Goal: Task Accomplishment & Management: Use online tool/utility

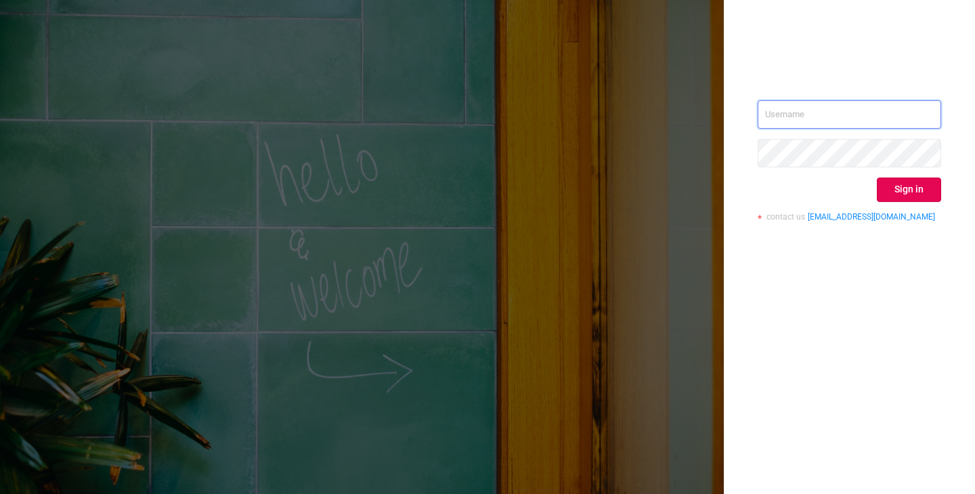
click at [826, 116] on input "text" at bounding box center [850, 114] width 184 height 28
click at [814, 115] on input "text" at bounding box center [850, 114] width 184 height 28
paste input "[PERSON_NAME][EMAIL_ADDRESS][DOMAIN_NAME]"
type input "[PERSON_NAME][EMAIL_ADDRESS][DOMAIN_NAME]"
click at [898, 188] on button "Sign in" at bounding box center [909, 189] width 64 height 24
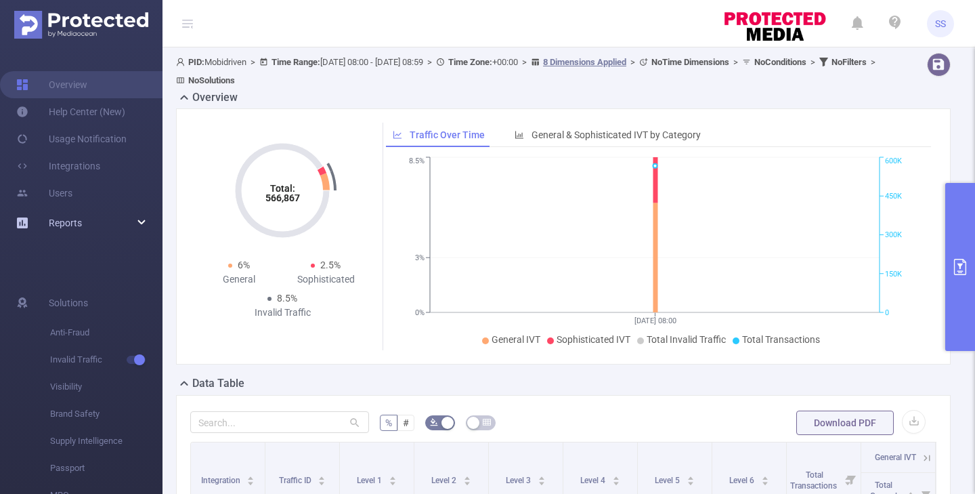
click at [83, 228] on div "Reports" at bounding box center [81, 222] width 163 height 27
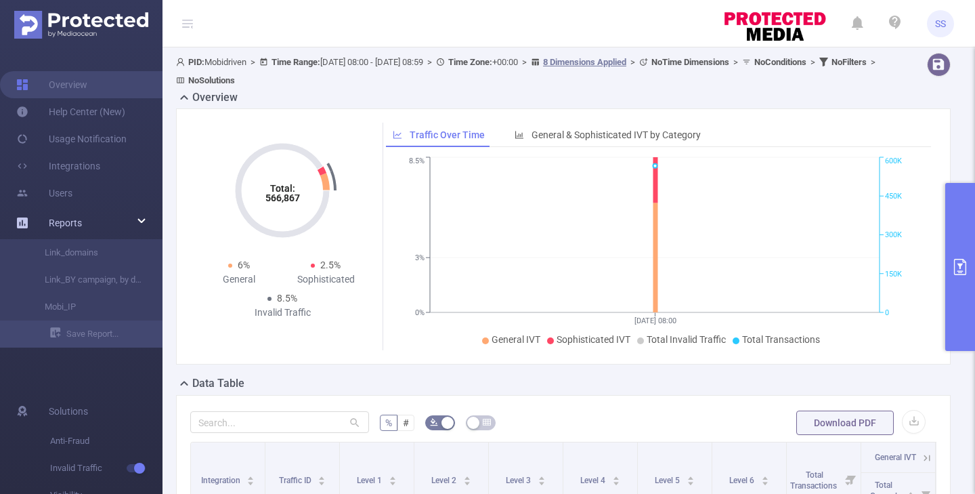
click at [93, 223] on div "Reports" at bounding box center [81, 222] width 163 height 27
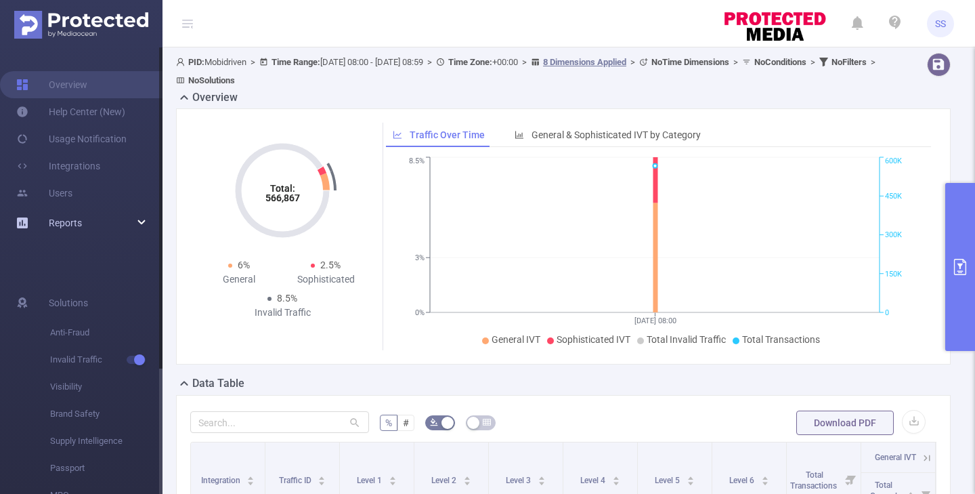
click at [87, 220] on div "Reports" at bounding box center [81, 222] width 163 height 27
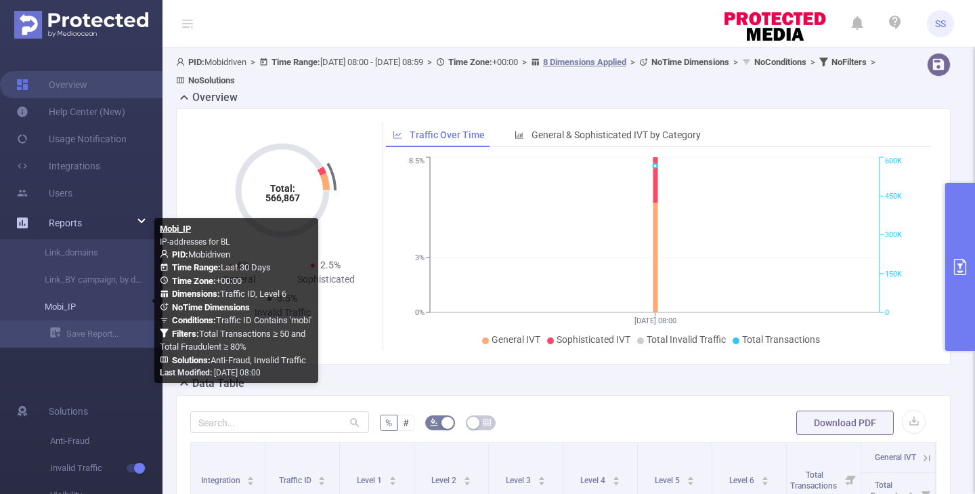
click at [81, 306] on link "Mobi_IP" at bounding box center [86, 306] width 119 height 27
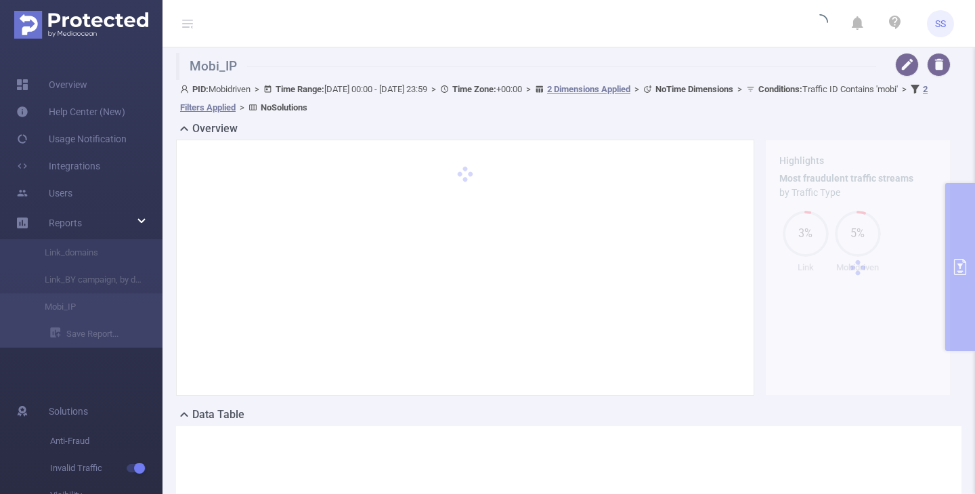
click at [941, 23] on span "SS" at bounding box center [940, 23] width 11 height 27
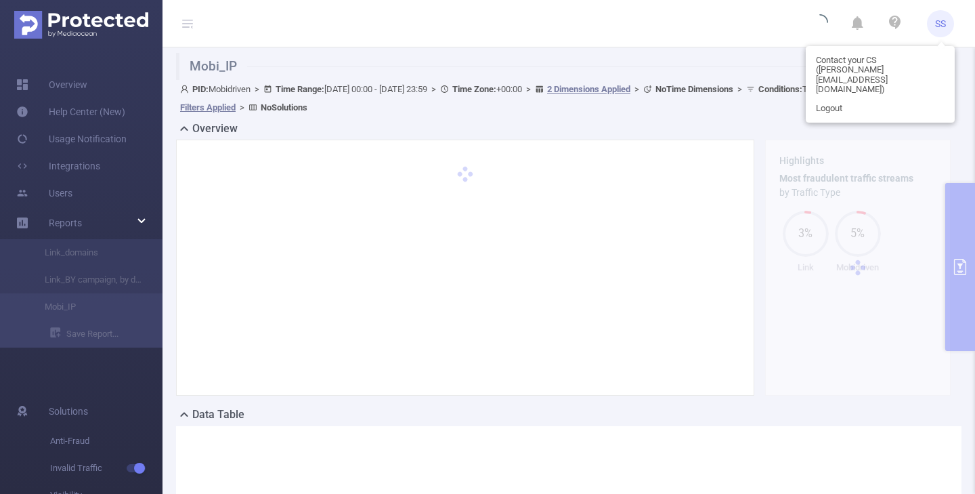
click at [942, 22] on span "SS" at bounding box center [940, 23] width 11 height 27
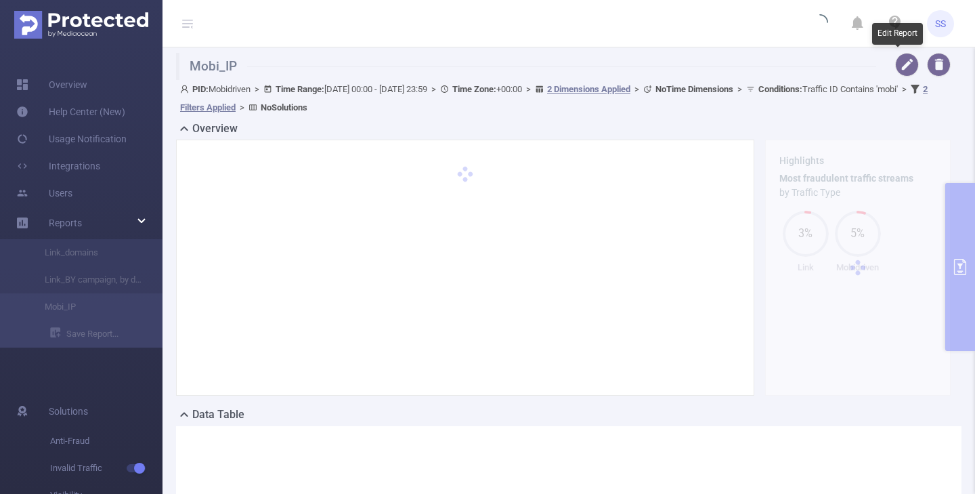
click at [942, 18] on span "SS" at bounding box center [940, 23] width 11 height 27
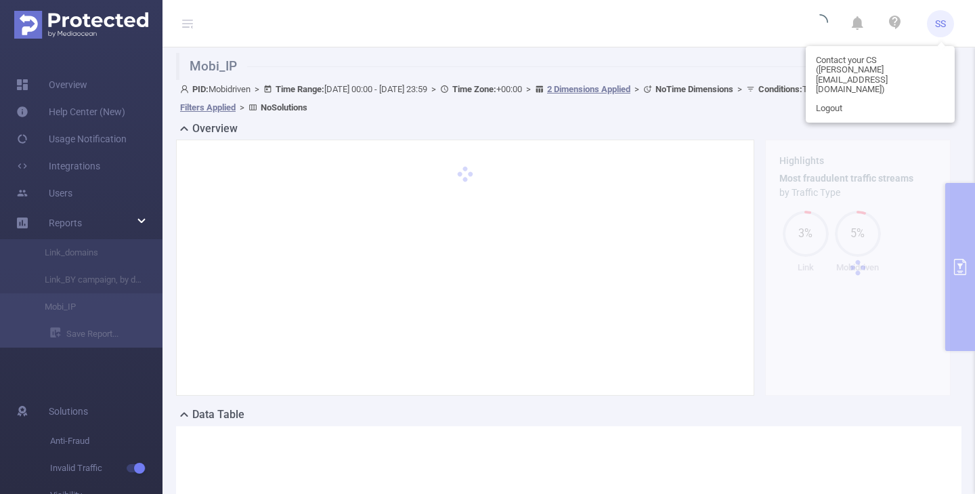
click at [942, 18] on span "SS" at bounding box center [940, 23] width 11 height 27
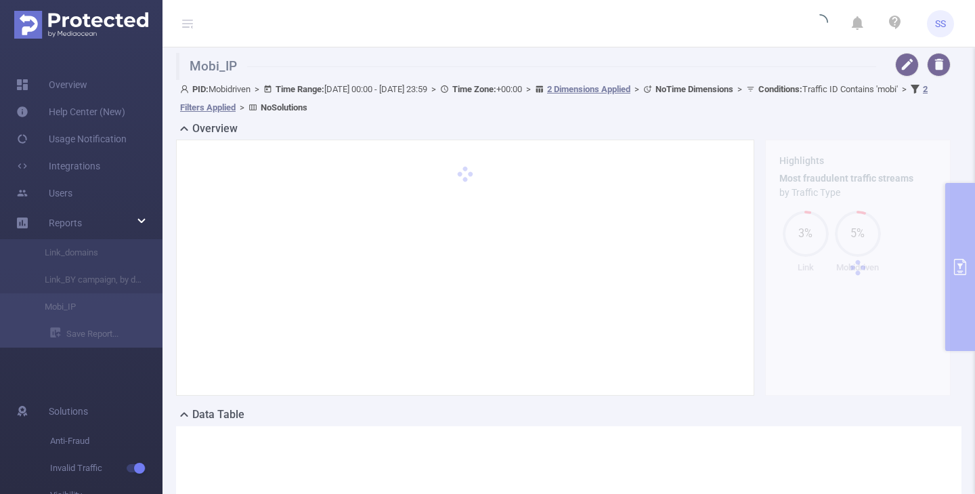
type input "[DATE] 00:00"
type input "[DATE] 23:59"
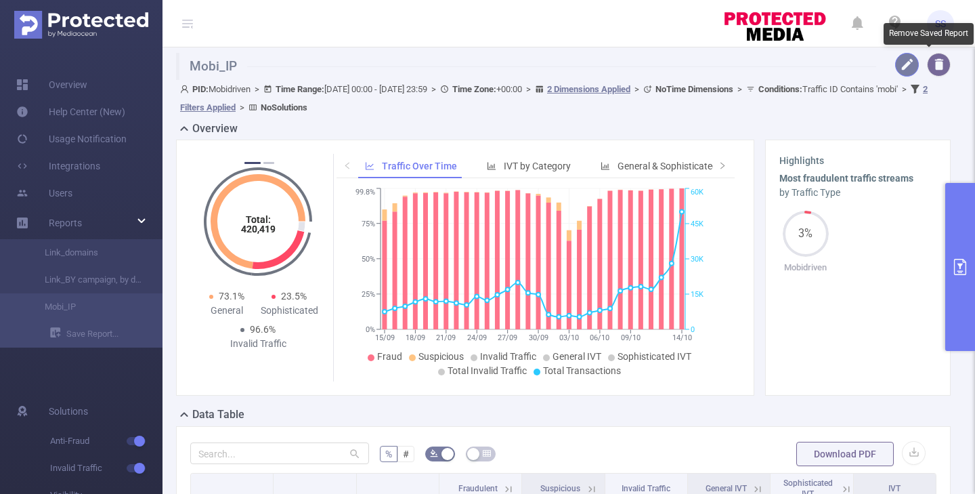
click at [898, 70] on button "button" at bounding box center [908, 65] width 24 height 24
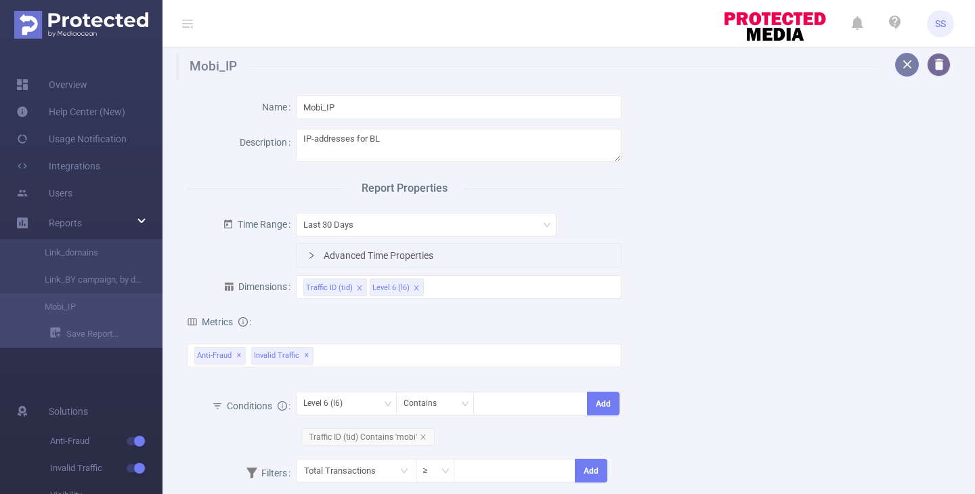
click at [898, 64] on button "button" at bounding box center [908, 65] width 24 height 24
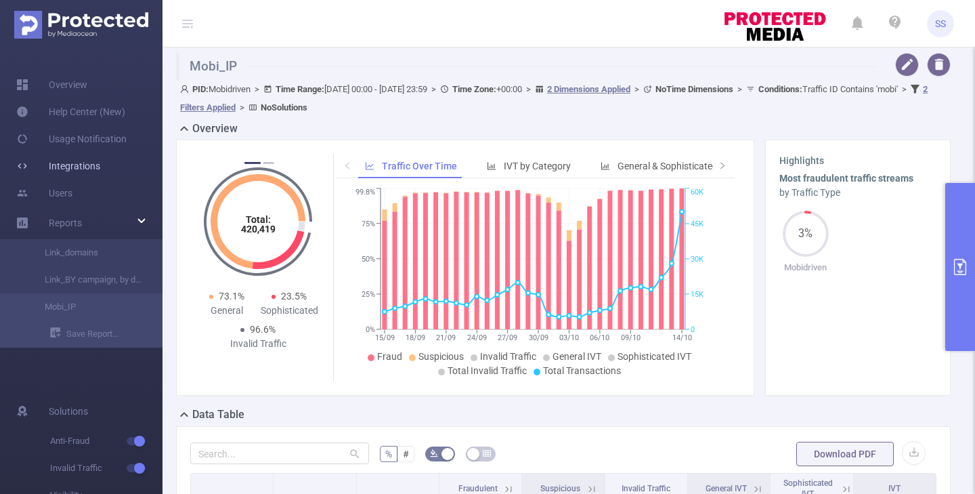
click at [87, 170] on link "Integrations" at bounding box center [58, 165] width 84 height 27
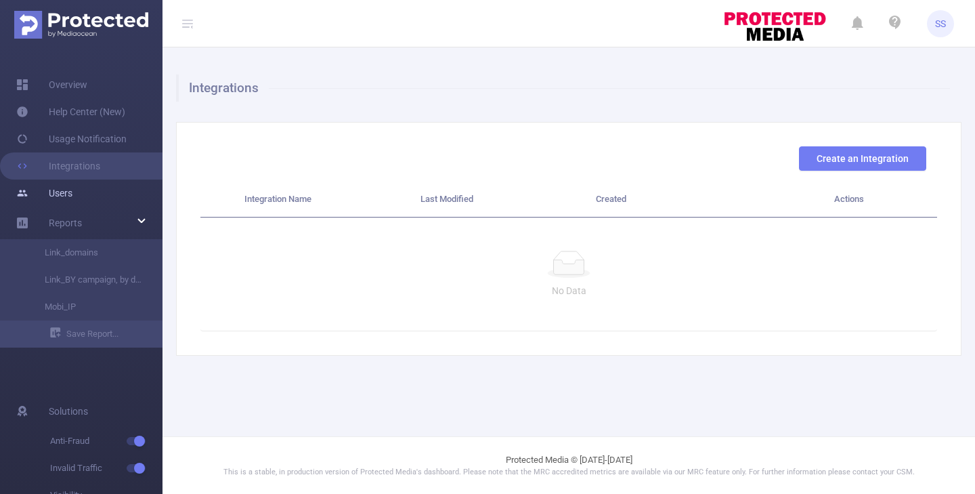
click at [72, 195] on link "Users" at bounding box center [44, 193] width 56 height 27
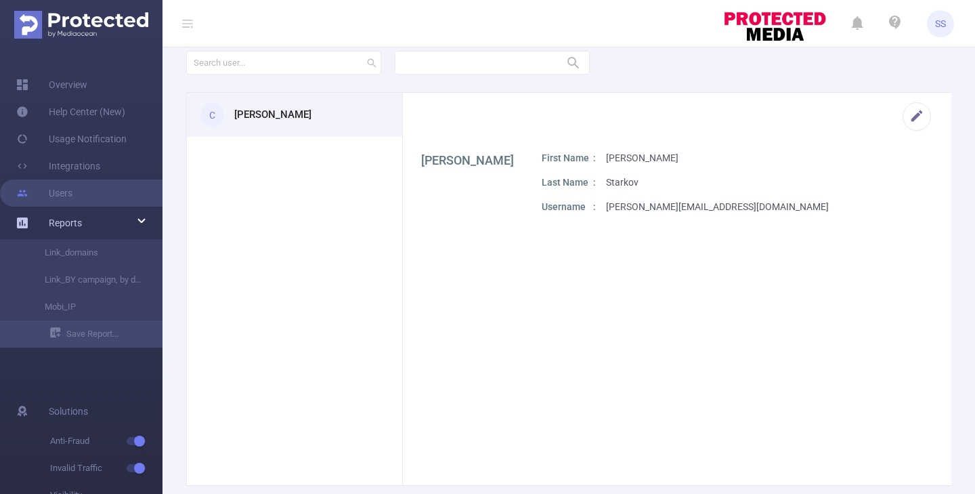
click at [81, 221] on span "Reports" at bounding box center [65, 222] width 33 height 11
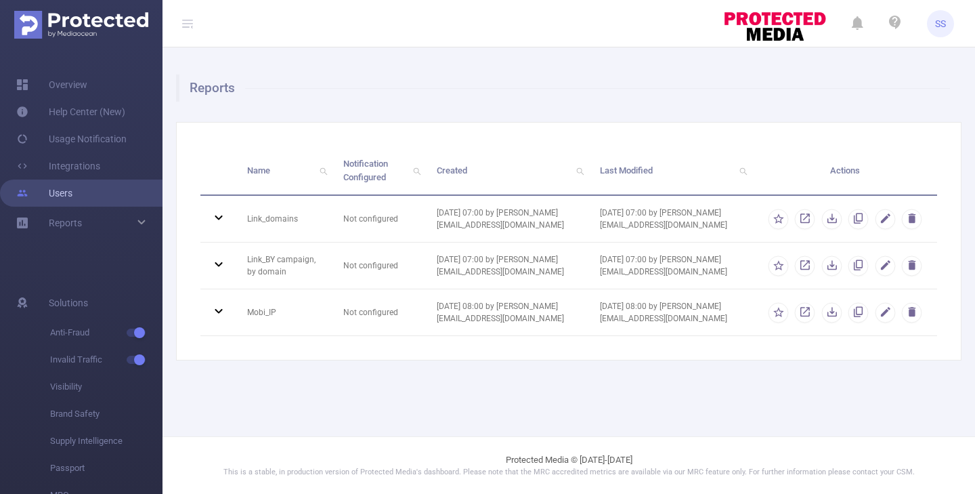
click at [72, 206] on link "Users" at bounding box center [44, 193] width 56 height 27
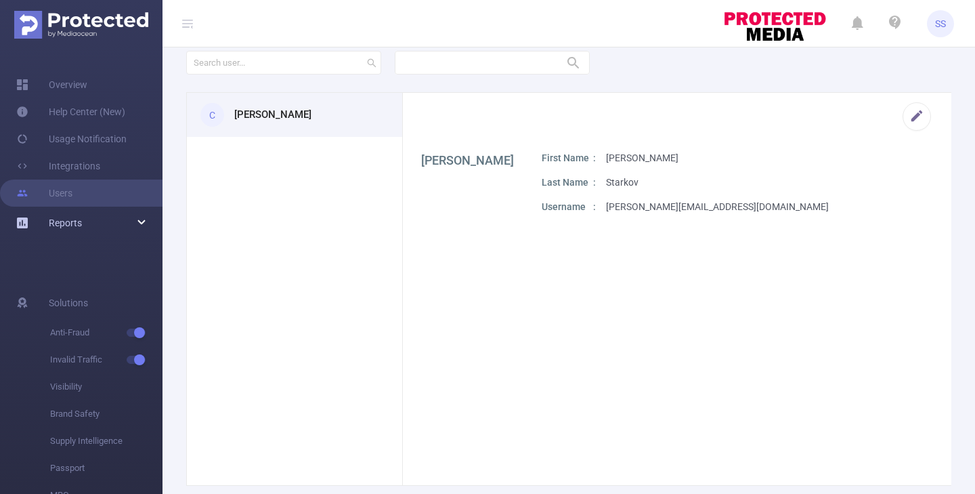
click at [85, 224] on div "Reports" at bounding box center [81, 222] width 163 height 27
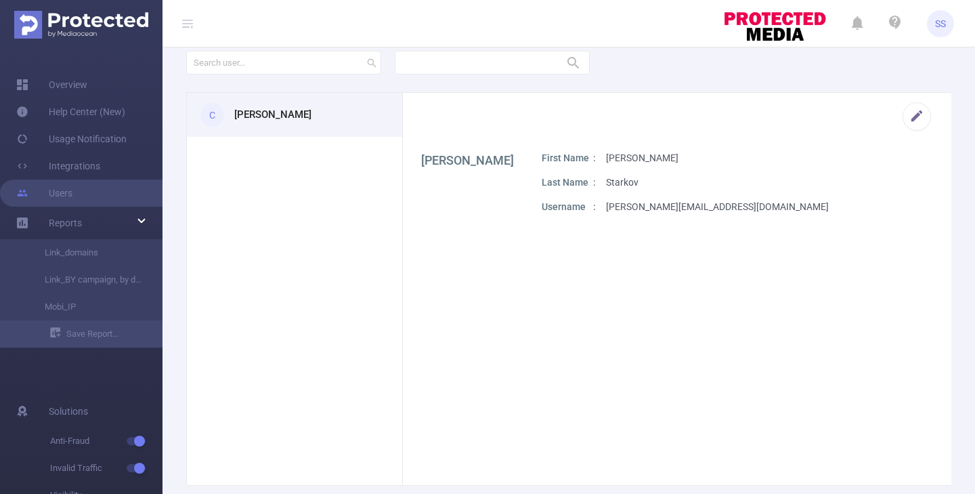
click at [64, 29] on img at bounding box center [81, 25] width 134 height 28
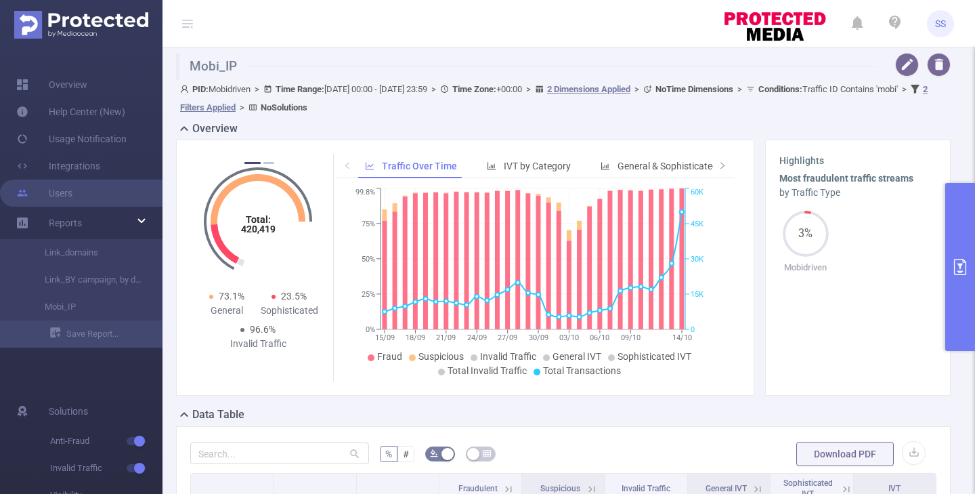
click at [186, 24] on icon at bounding box center [187, 23] width 11 height 11
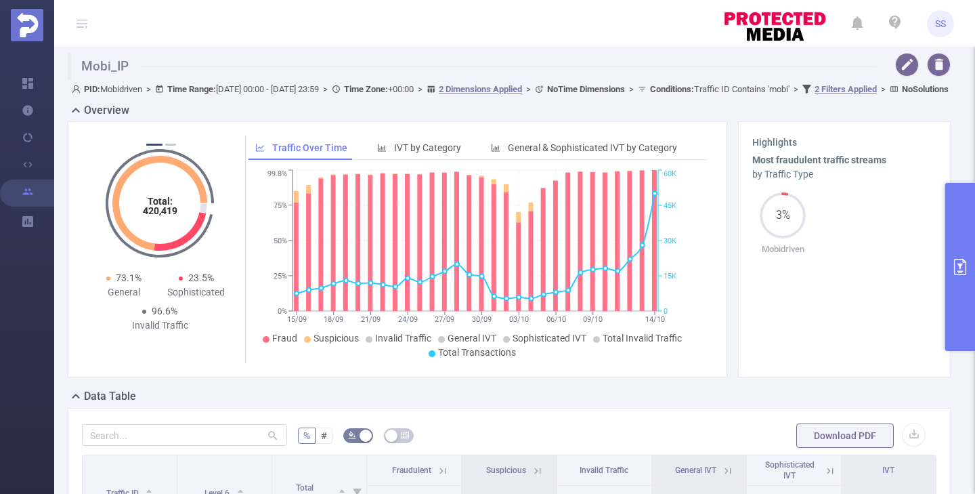
click at [83, 24] on icon at bounding box center [82, 23] width 11 height 11
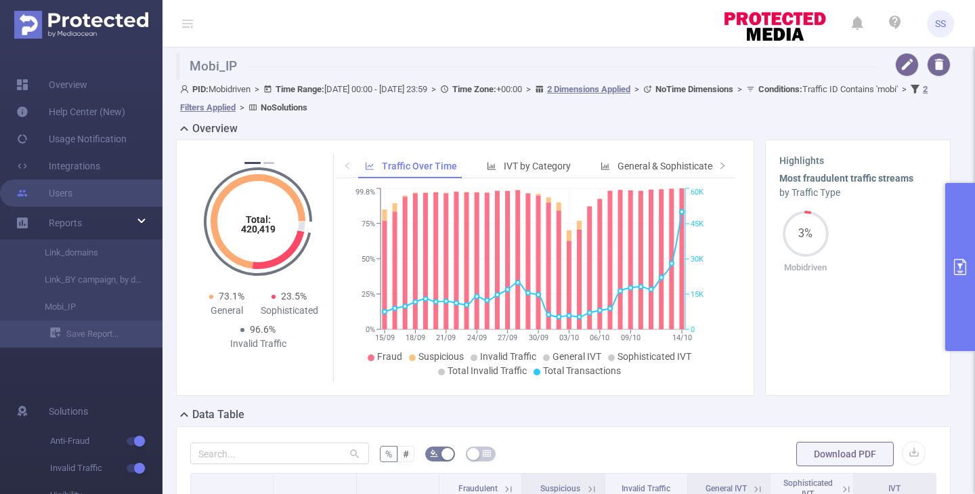
click at [945, 24] on span "SS" at bounding box center [940, 23] width 11 height 27
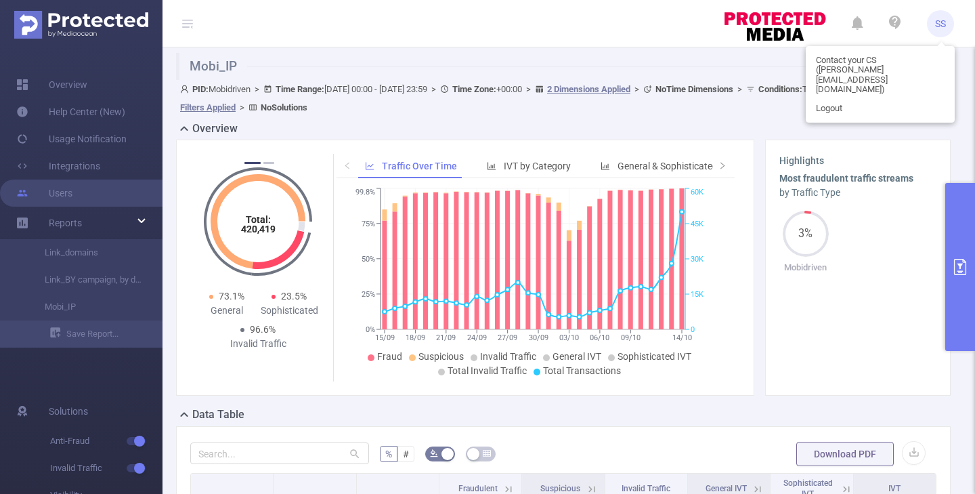
click at [938, 21] on span "SS" at bounding box center [940, 23] width 11 height 27
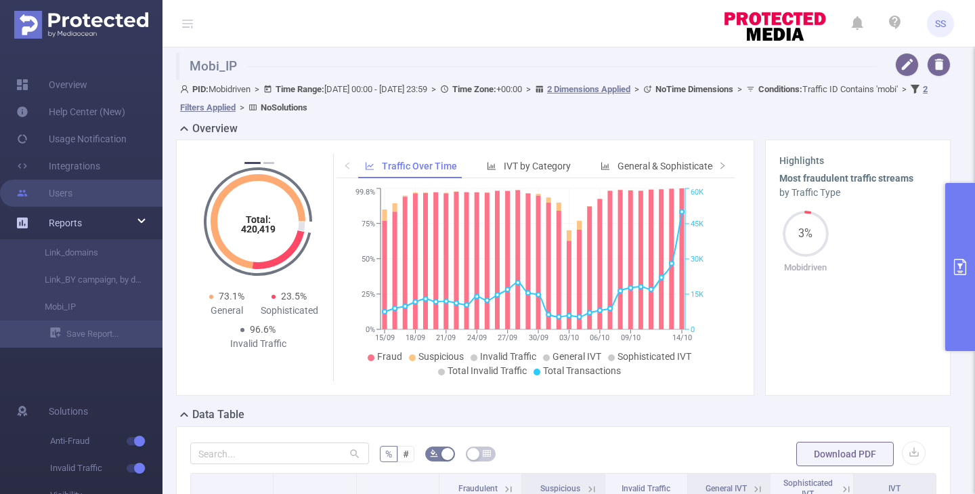
click at [99, 222] on div "Reports" at bounding box center [81, 222] width 163 height 27
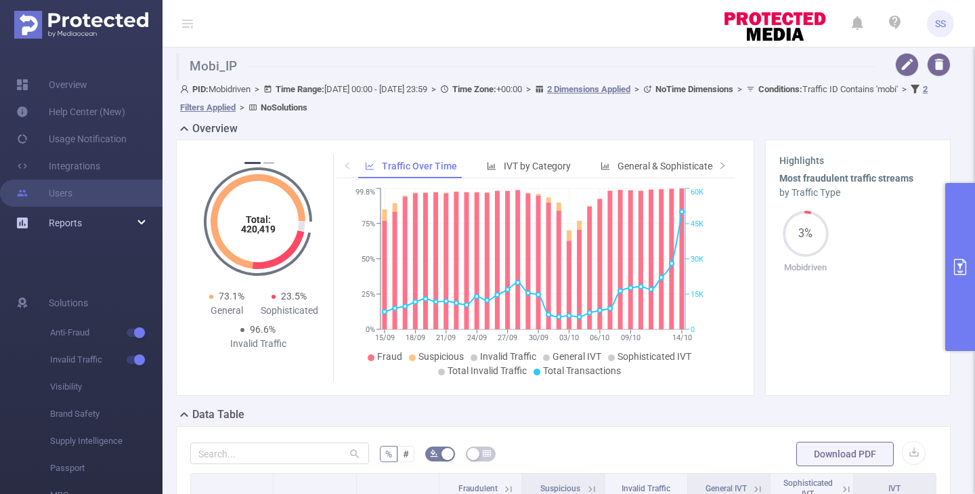
click at [87, 223] on div "Reports" at bounding box center [81, 222] width 163 height 27
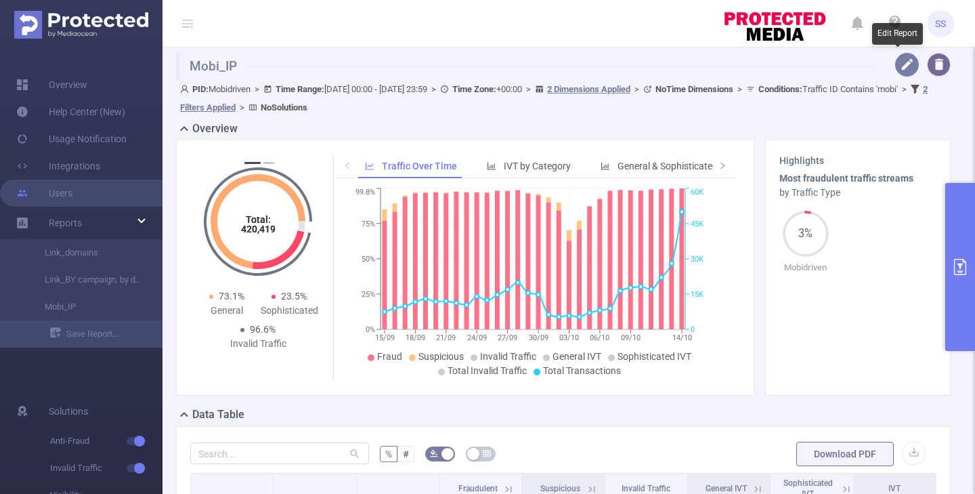
click at [900, 67] on button "button" at bounding box center [908, 65] width 24 height 24
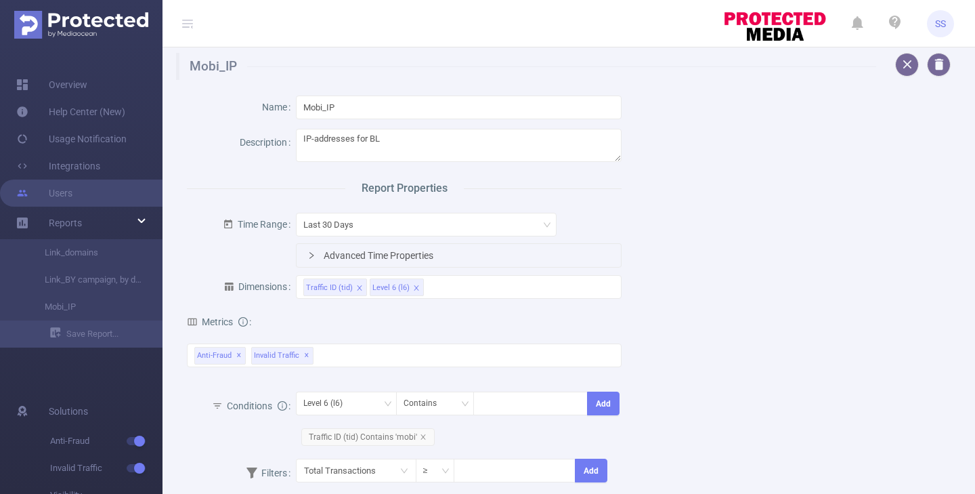
scroll to position [232, 0]
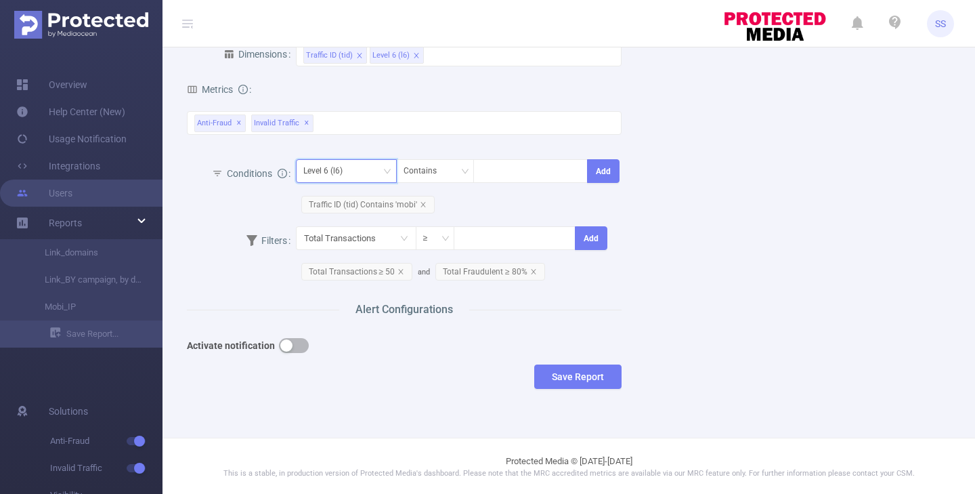
click at [339, 159] on div "Level 6 (l6)" at bounding box center [346, 171] width 101 height 24
click at [348, 143] on div "Total Fraudulent Bot/Virus Hostile Tools Tunneled Traffic Non Malicious Bots Vi…" at bounding box center [404, 131] width 435 height 40
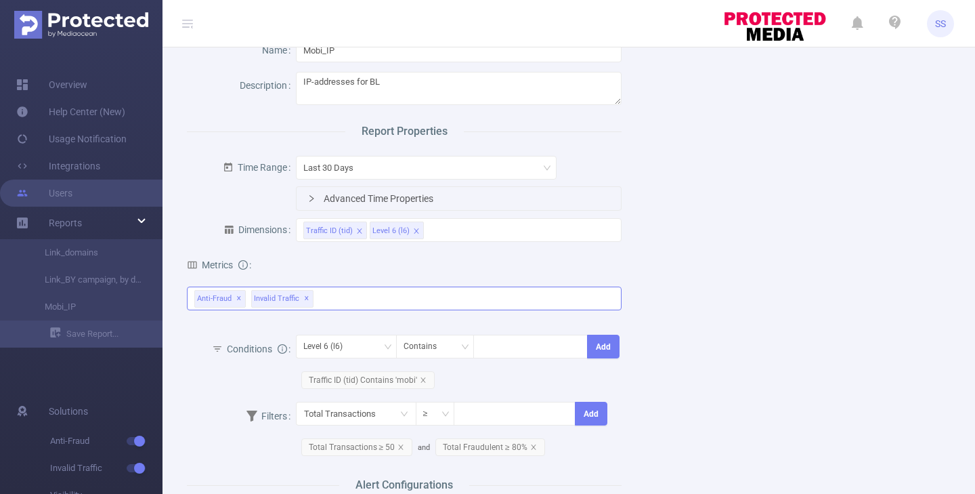
scroll to position [0, 0]
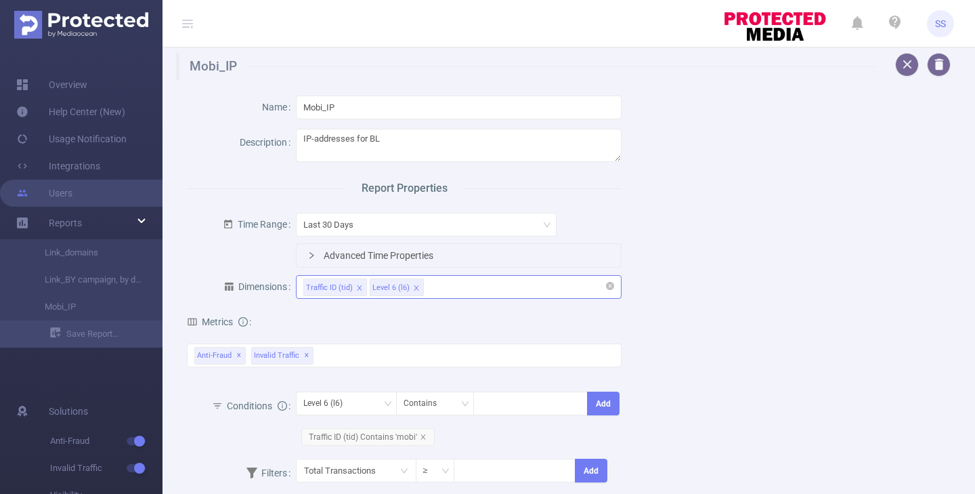
click at [447, 288] on div "Traffic ID (tid) Level 6 (l6)" at bounding box center [459, 287] width 312 height 22
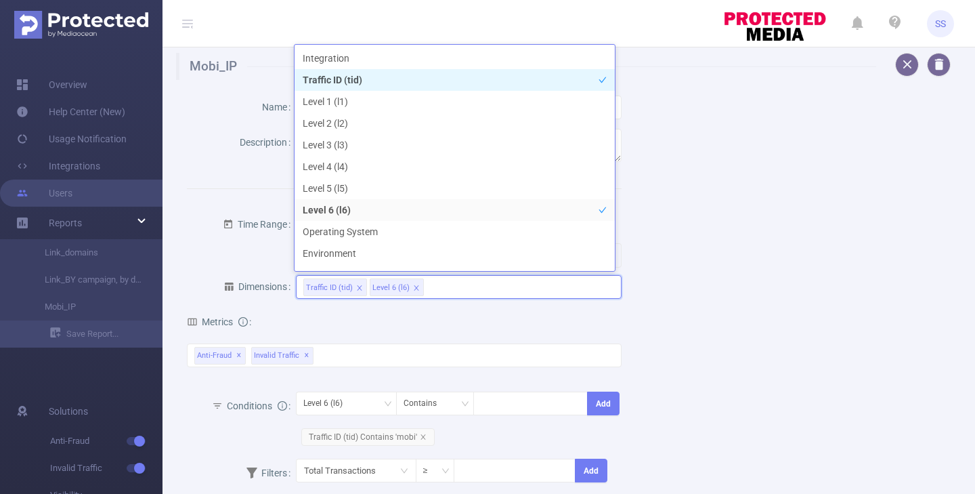
scroll to position [15, 0]
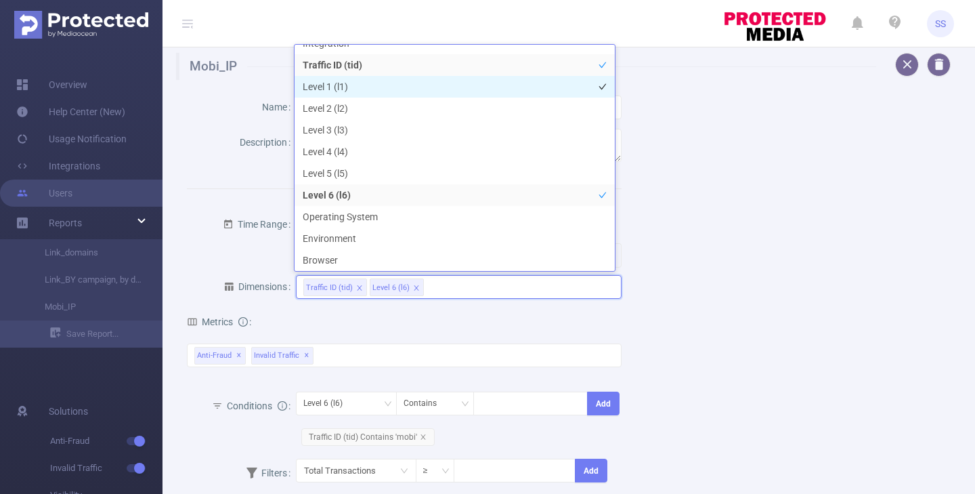
click at [406, 91] on li "Level 1 (l1)" at bounding box center [455, 87] width 320 height 22
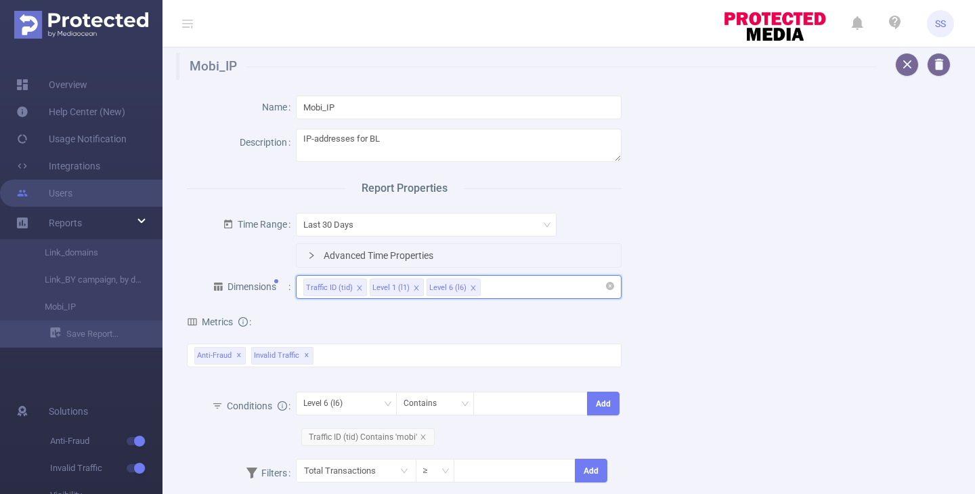
click at [471, 286] on icon "icon: close" at bounding box center [473, 287] width 5 height 5
click at [490, 285] on div "Traffic ID (tid) Level 1 (l1)" at bounding box center [459, 287] width 312 height 22
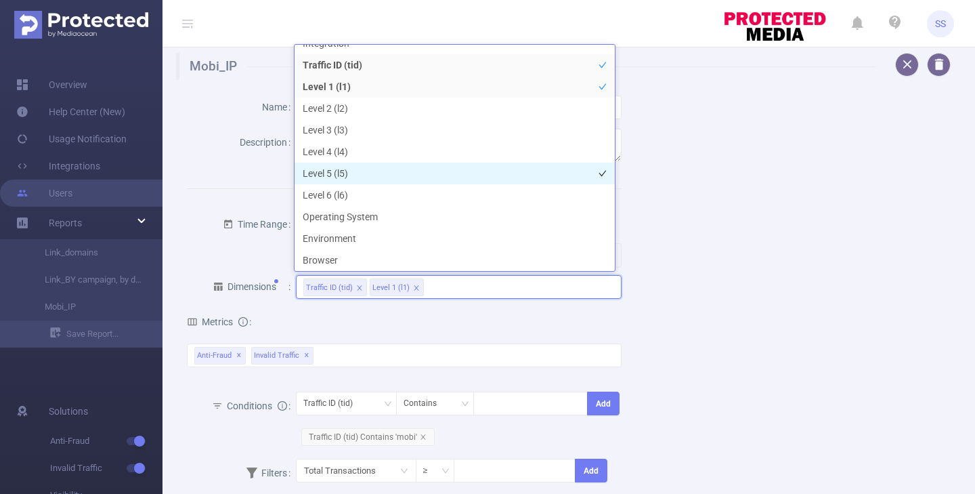
click at [355, 167] on li "Level 5 (l5)" at bounding box center [455, 174] width 320 height 22
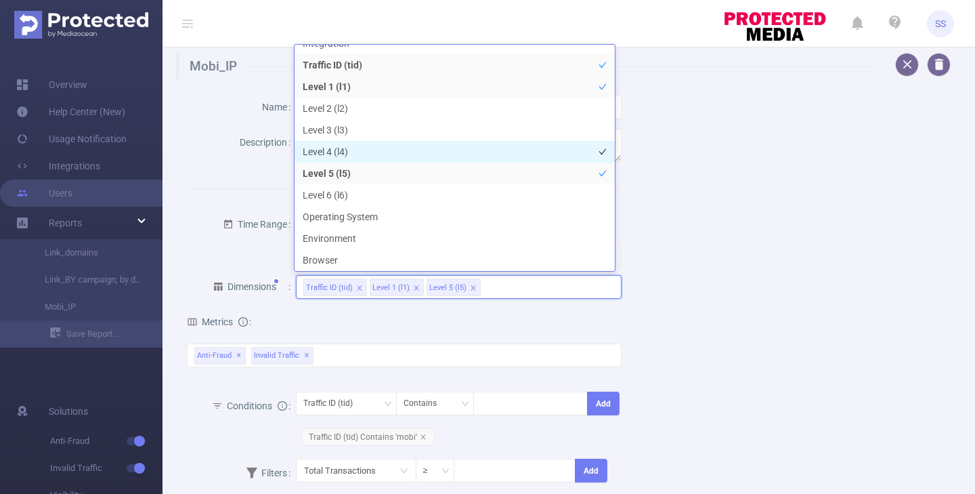
click at [343, 153] on li "Level 4 (l4)" at bounding box center [455, 152] width 320 height 22
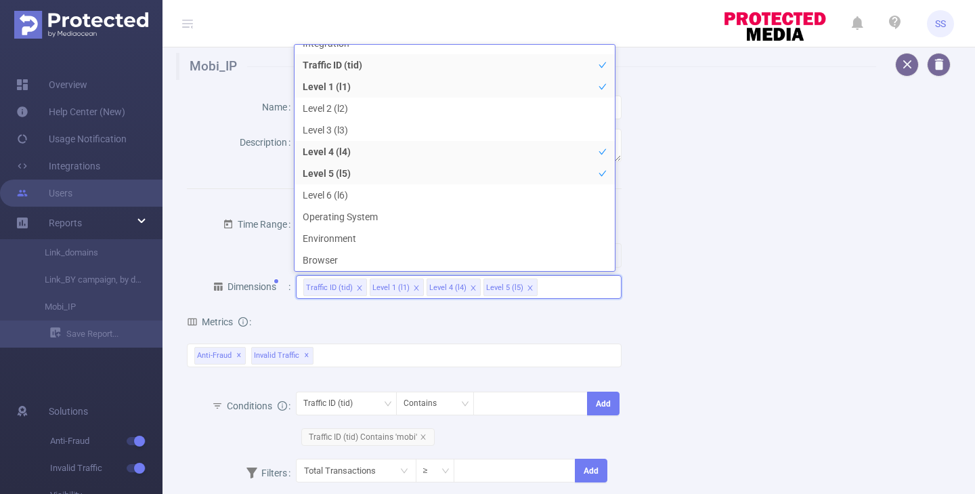
drag, startPoint x: 617, startPoint y: 339, endPoint x: 620, endPoint y: 346, distance: 8.2
click at [617, 338] on div "Name Mobi_IP Description IP-addresses for BL Report Properties Time Range Last …" at bounding box center [405, 356] width 446 height 530
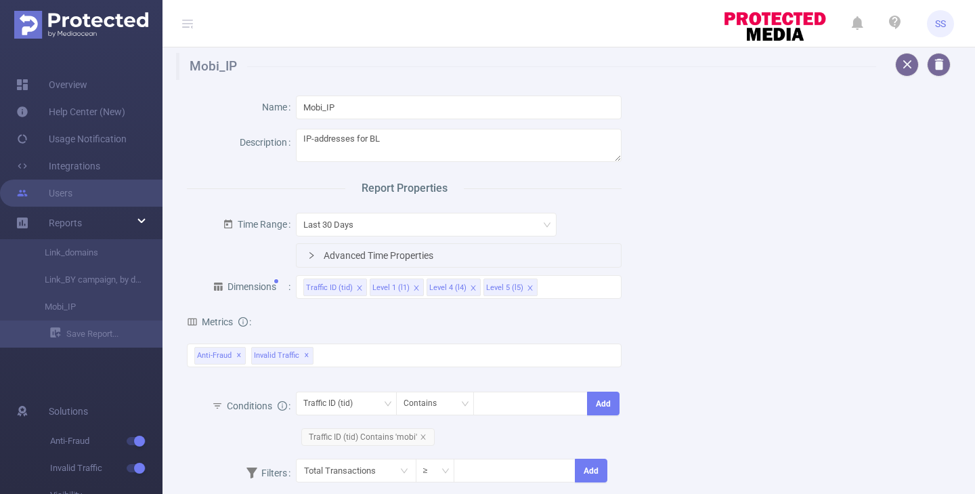
scroll to position [232, 0]
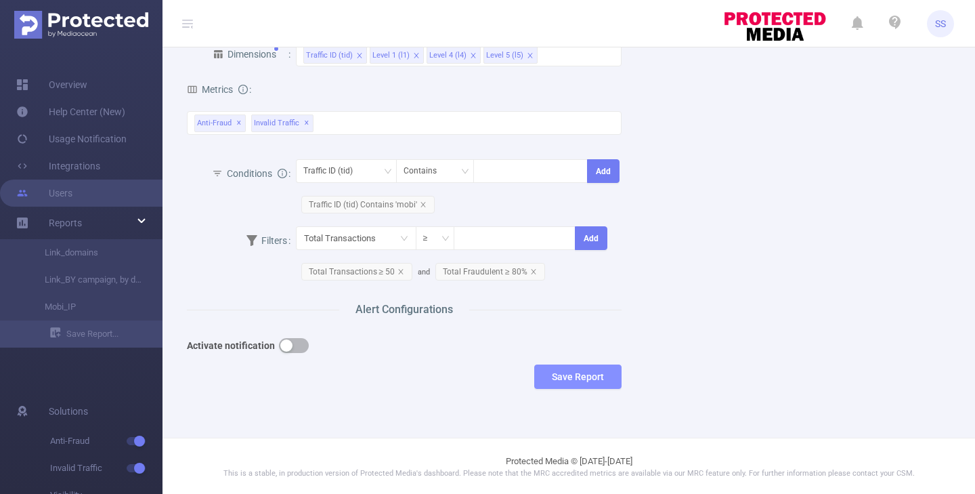
click at [591, 373] on button "Save Report" at bounding box center [577, 376] width 87 height 24
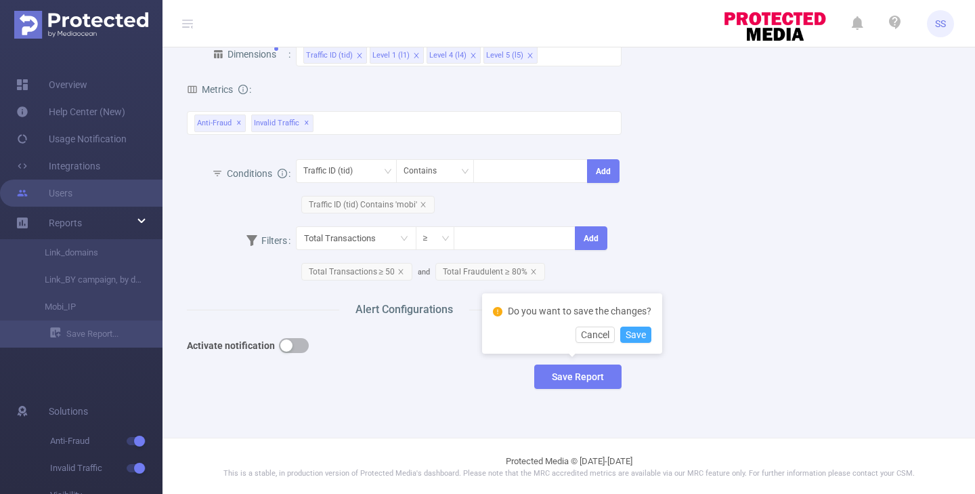
click at [636, 333] on button "Save" at bounding box center [635, 335] width 31 height 16
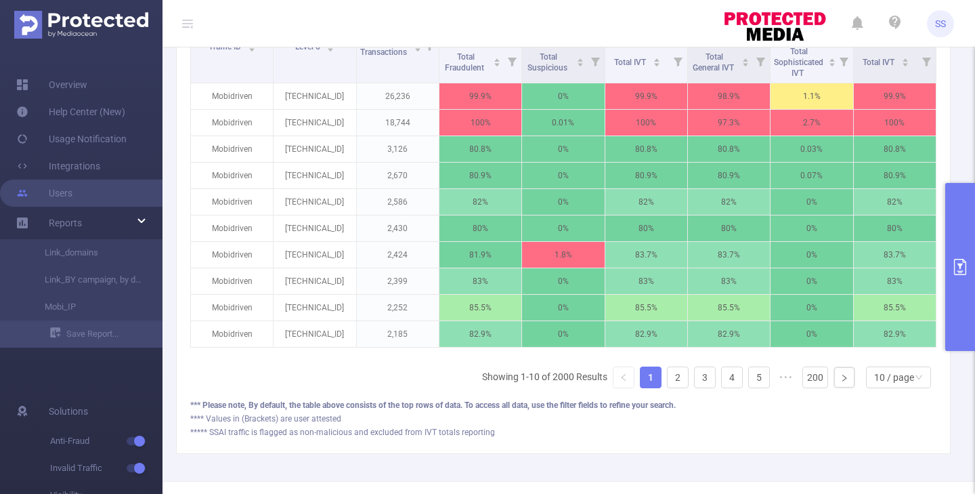
scroll to position [519, 0]
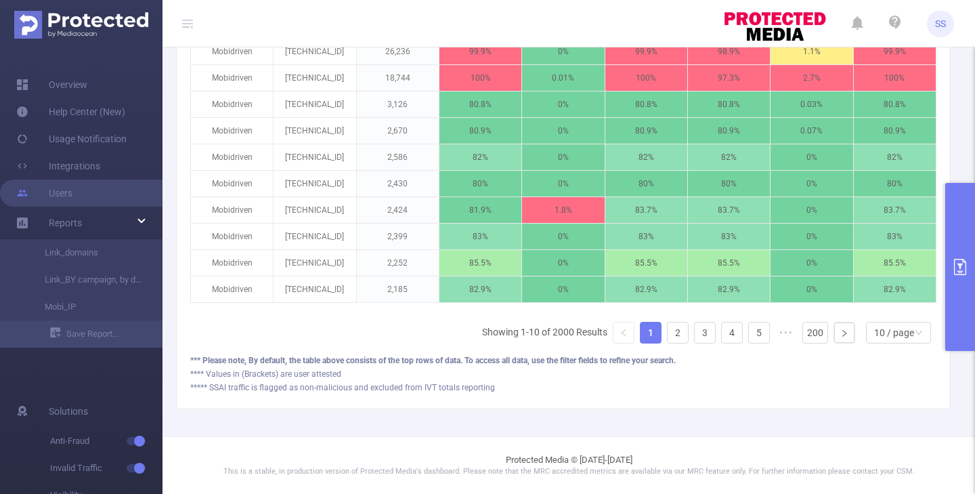
drag, startPoint x: 471, startPoint y: 311, endPoint x: 854, endPoint y: 293, distance: 383.2
click at [854, 293] on div "Traffic ID Level 6 Total Transactions Fraudulent Suspicious Invalid Traffic Gen…" at bounding box center [563, 158] width 746 height 391
click at [799, 311] on div "Traffic ID Level 6 Total Transactions Fraudulent Suspicious Invalid Traffic Gen…" at bounding box center [563, 158] width 746 height 391
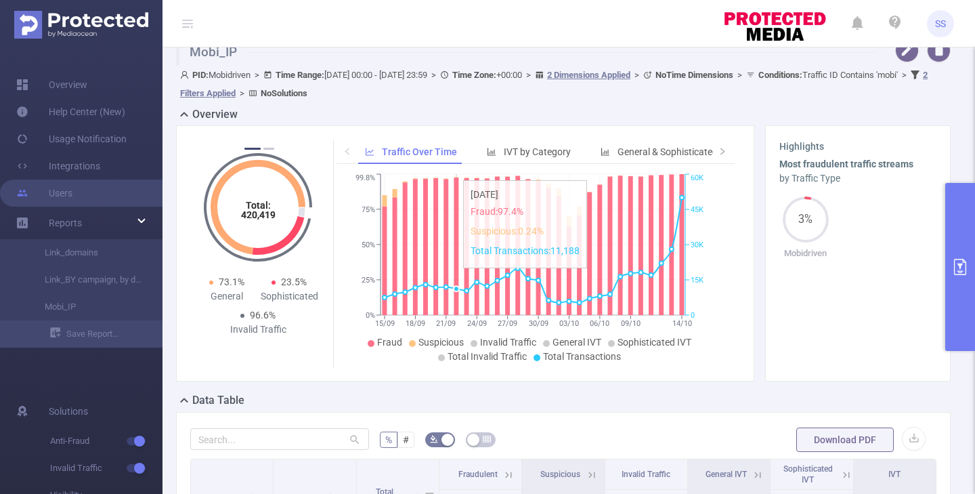
scroll to position [0, 0]
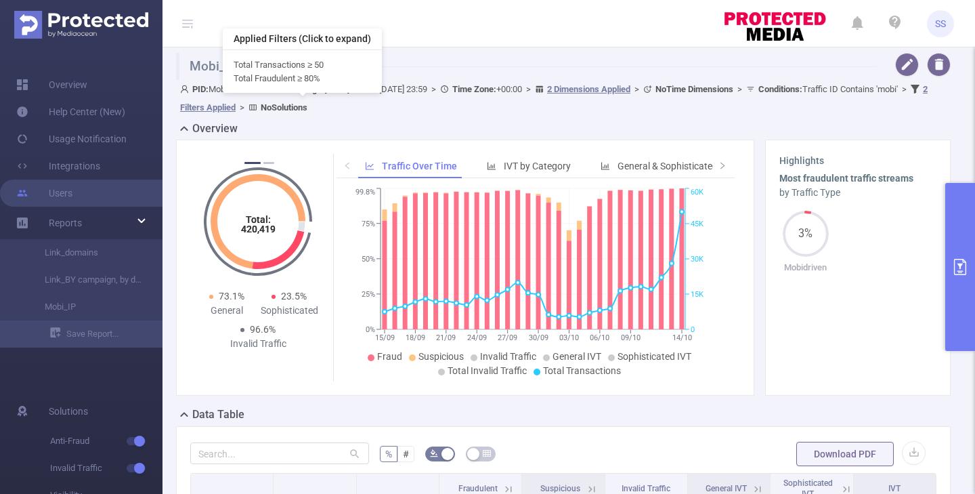
click at [299, 107] on u "2 Filters Applied" at bounding box center [554, 98] width 748 height 28
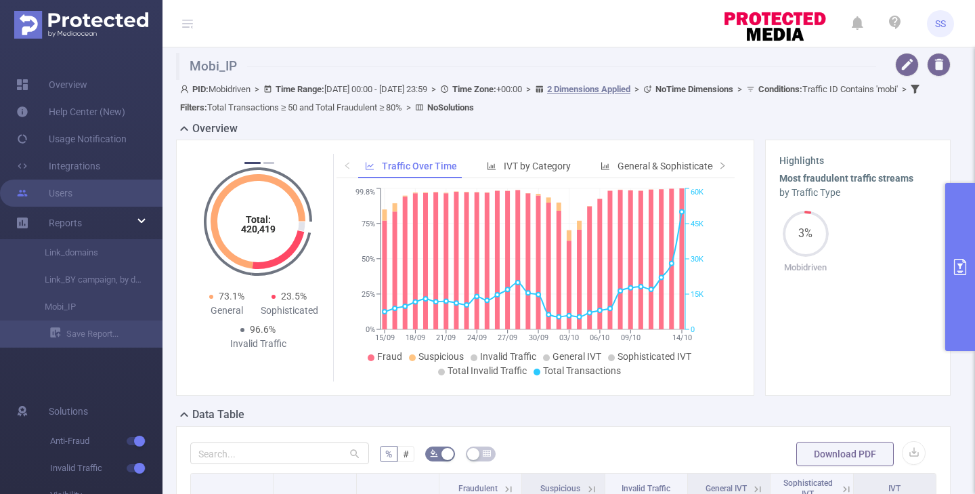
click at [616, 114] on div "PID: Mobidriven > Time Range: [DATE] 00:00 - [DATE] 23:59 > Time Zone: +00:00 >…" at bounding box center [565, 98] width 771 height 37
